Goal: Transaction & Acquisition: Obtain resource

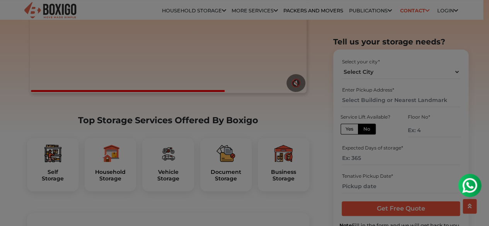
scroll to position [201, 0]
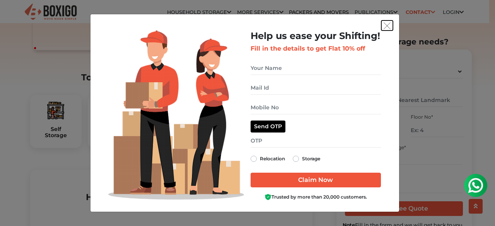
click at [386, 27] on img "get free quote dialog" at bounding box center [387, 25] width 7 height 7
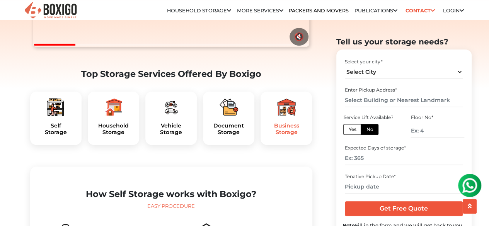
click at [292, 136] on h5 "Business Storage" at bounding box center [286, 129] width 39 height 13
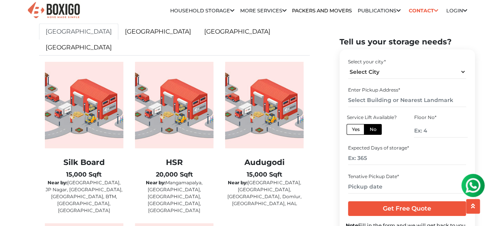
scroll to position [1253, 0]
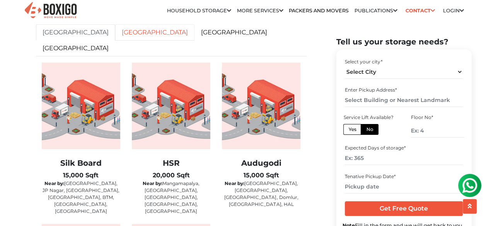
click at [118, 41] on link "[GEOGRAPHIC_DATA]" at bounding box center [154, 32] width 79 height 16
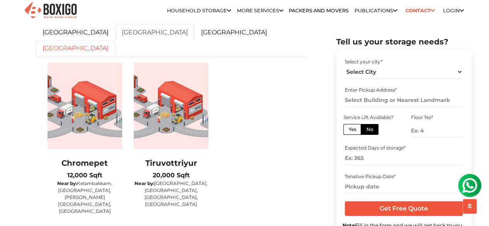
click at [115, 51] on link "[GEOGRAPHIC_DATA]" at bounding box center [75, 48] width 79 height 16
